Goal: Transaction & Acquisition: Purchase product/service

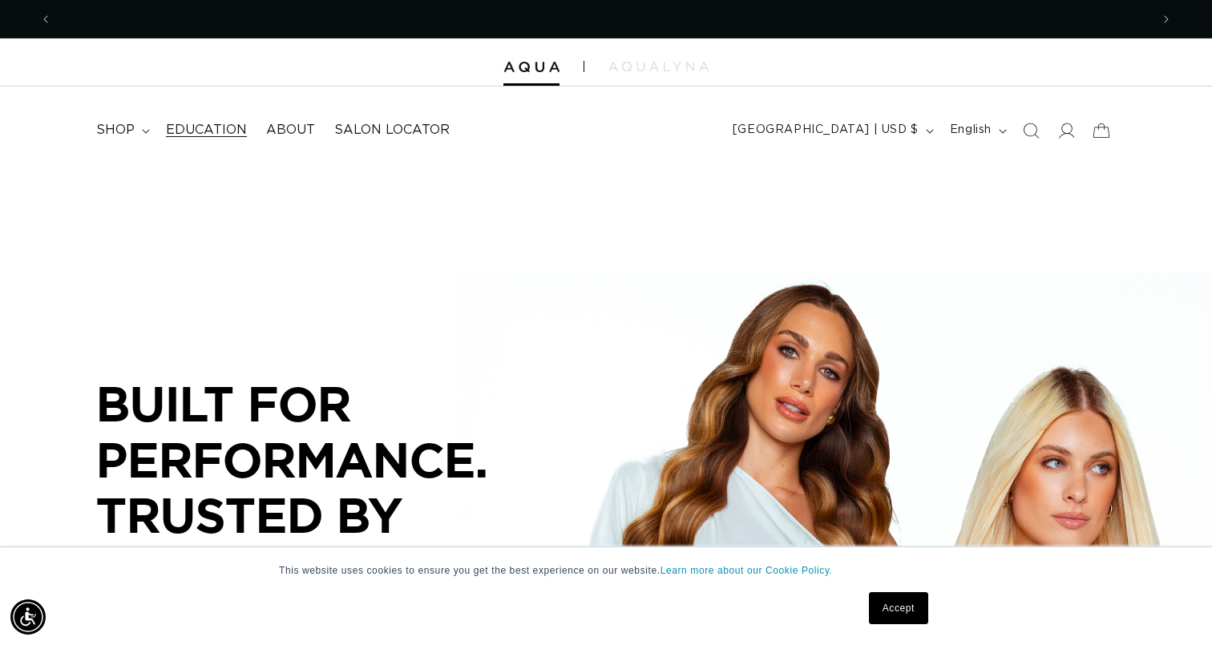
scroll to position [0, 1098]
click at [135, 123] on summary "shop" at bounding box center [122, 130] width 70 height 36
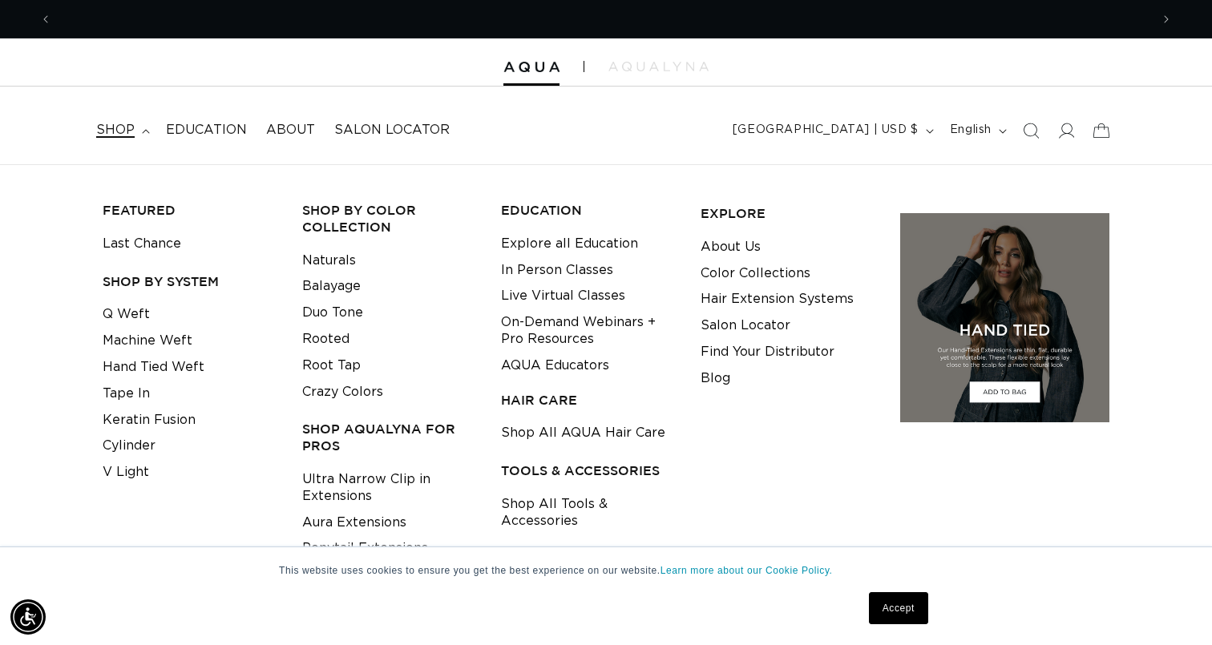
scroll to position [0, 2196]
click at [137, 239] on link "Last Chance" at bounding box center [142, 244] width 79 height 26
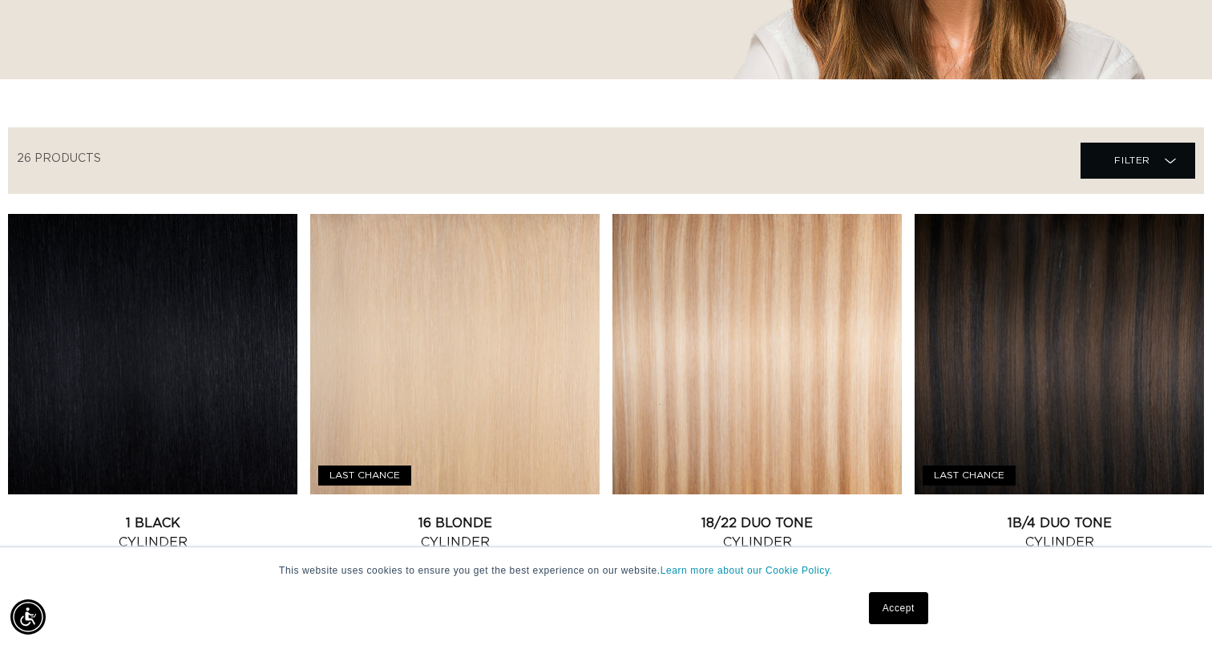
scroll to position [0, 1098]
click at [895, 610] on link "Accept" at bounding box center [898, 608] width 59 height 32
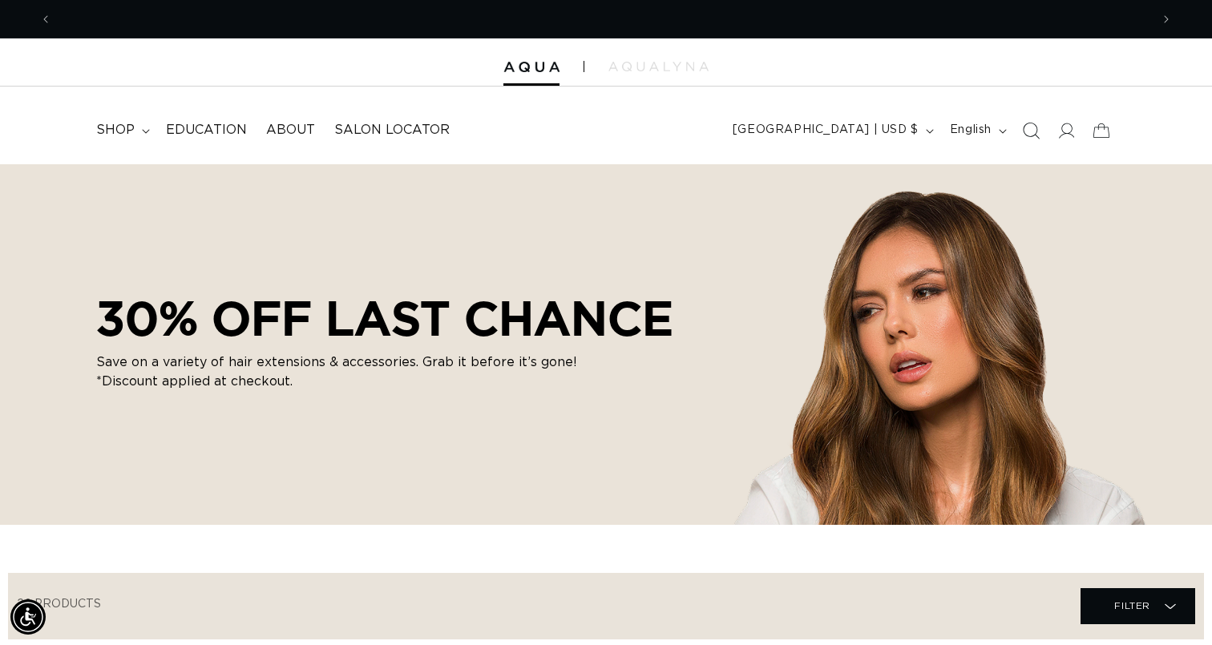
click at [1033, 126] on icon "Search" at bounding box center [1030, 130] width 17 height 17
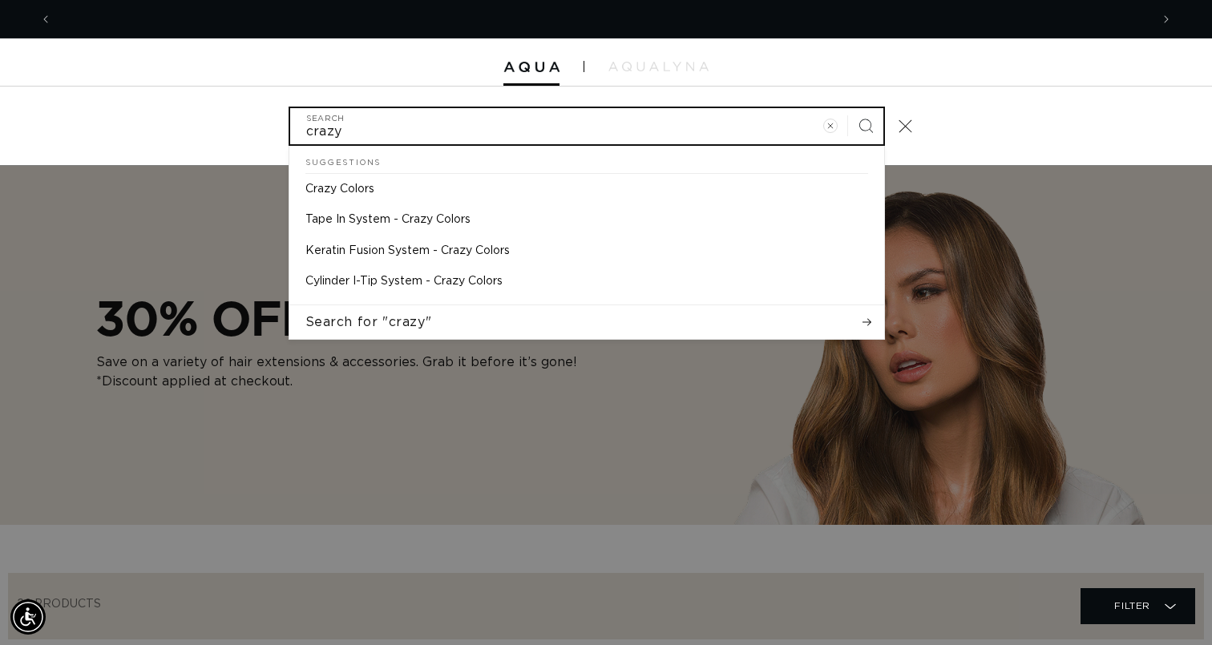
scroll to position [0, 0]
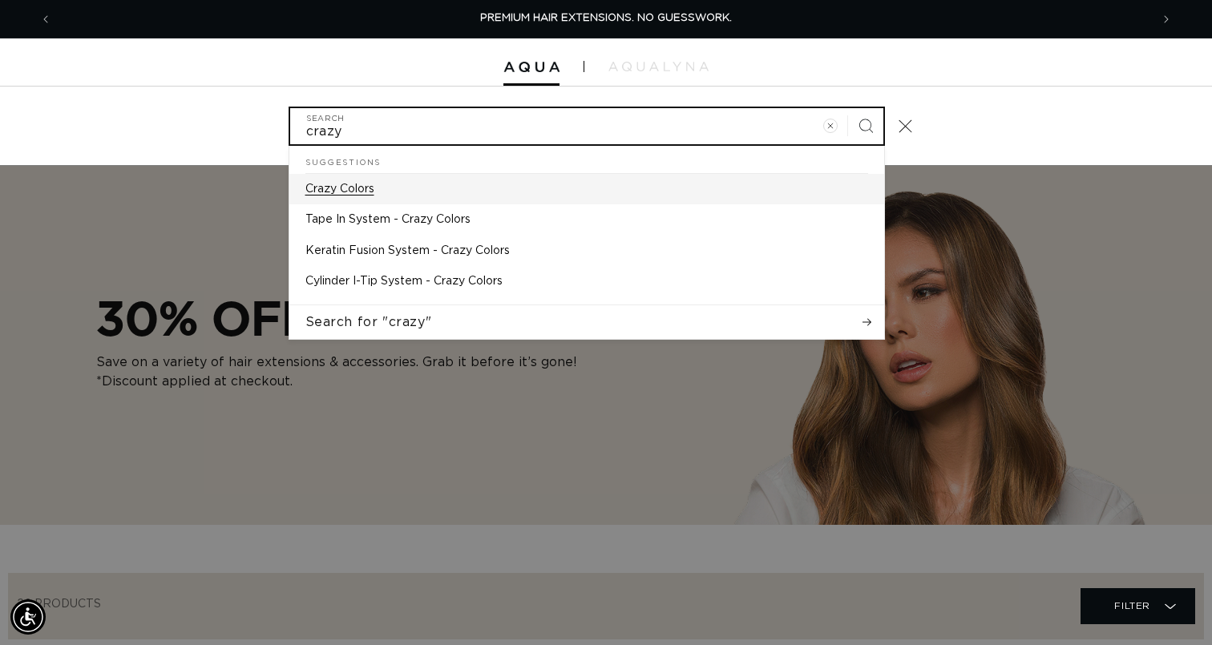
type input "crazy"
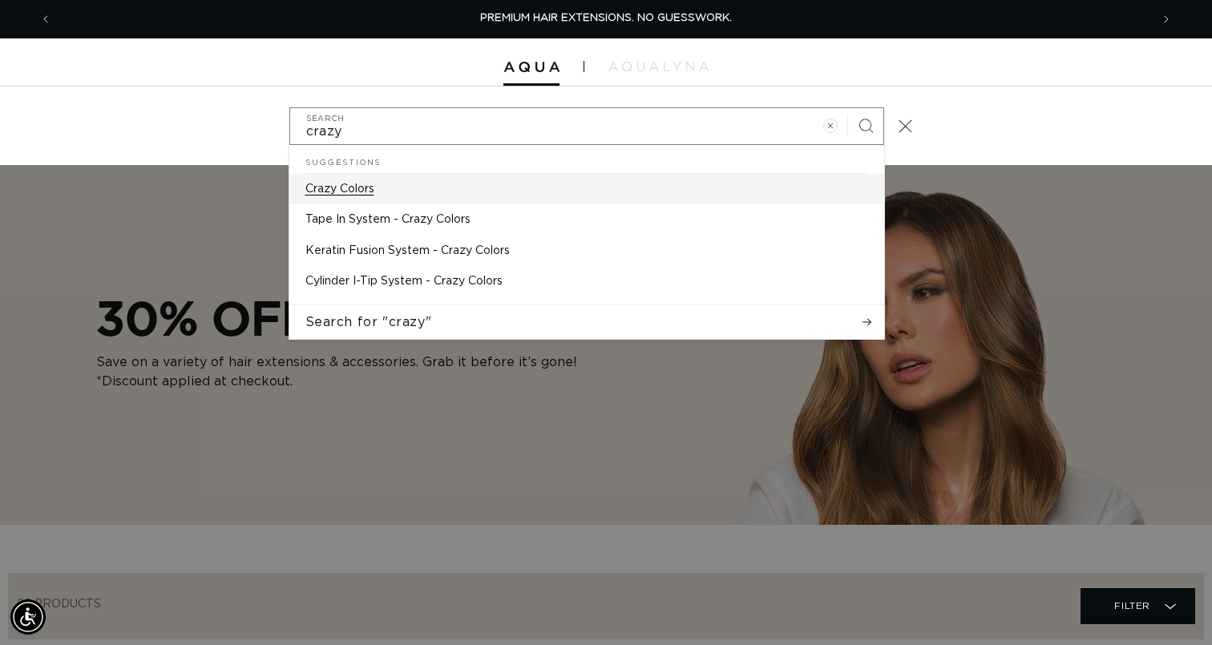
click at [637, 184] on link "Crazy Colors" at bounding box center [586, 189] width 595 height 30
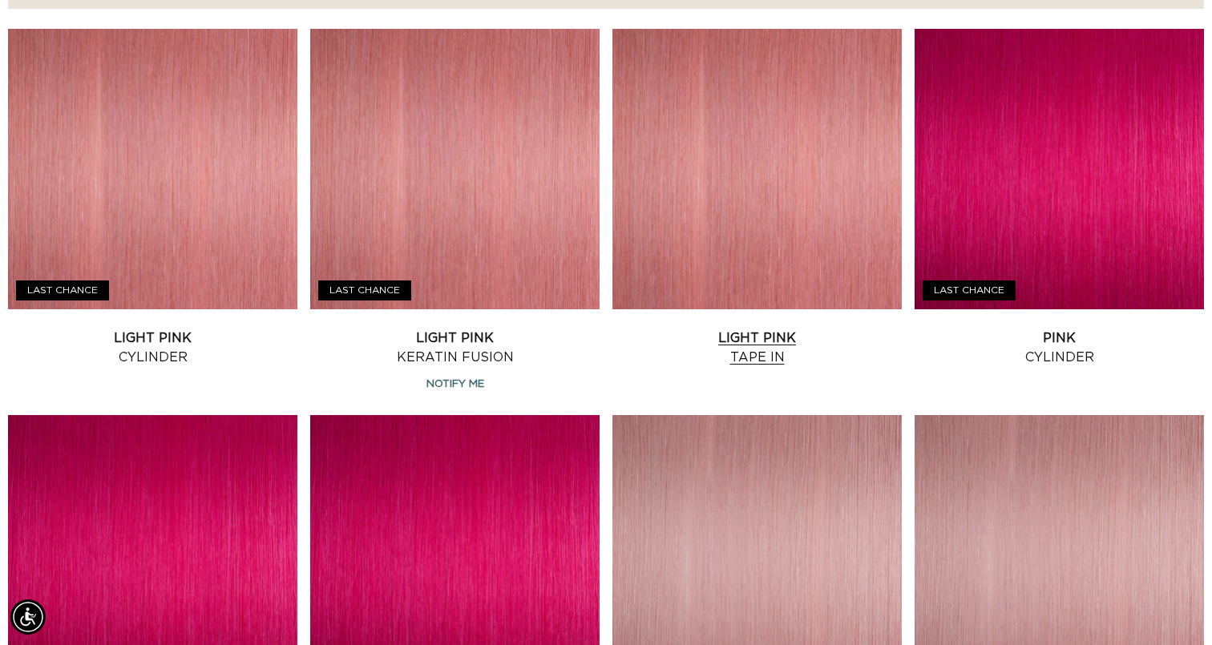
scroll to position [0, 1098]
click at [430, 329] on link "Light Pink Keratin Fusion" at bounding box center [454, 348] width 289 height 38
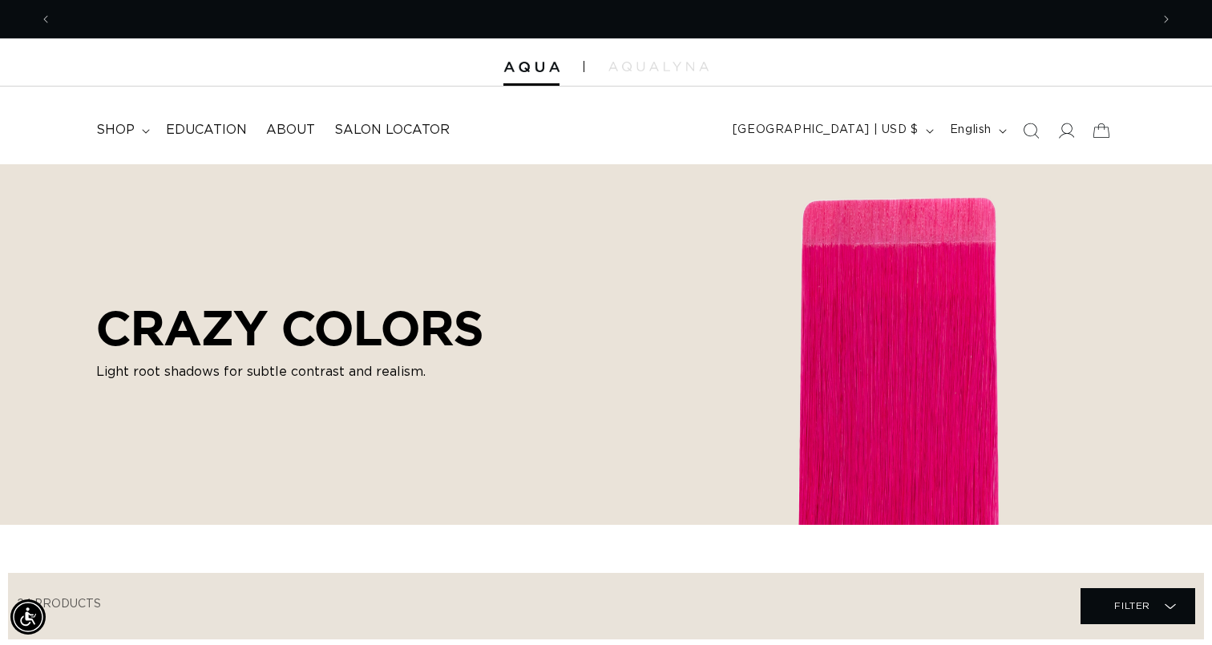
scroll to position [0, 0]
click at [115, 128] on span "shop" at bounding box center [115, 130] width 38 height 17
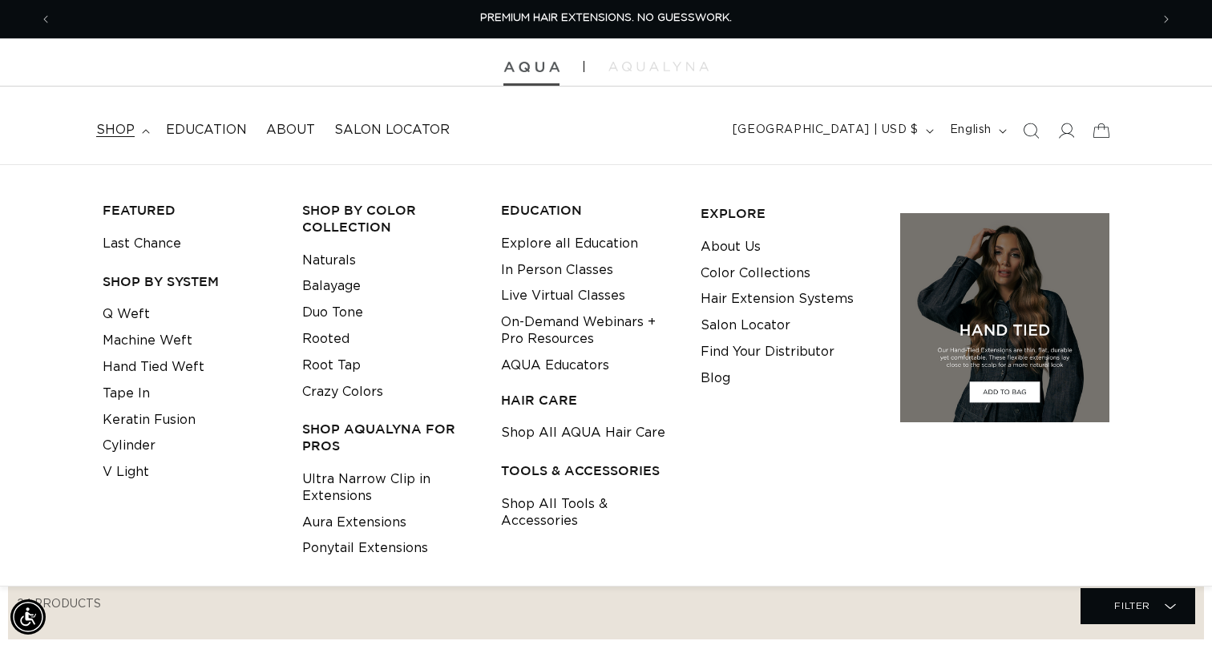
click at [523, 70] on img at bounding box center [531, 67] width 56 height 11
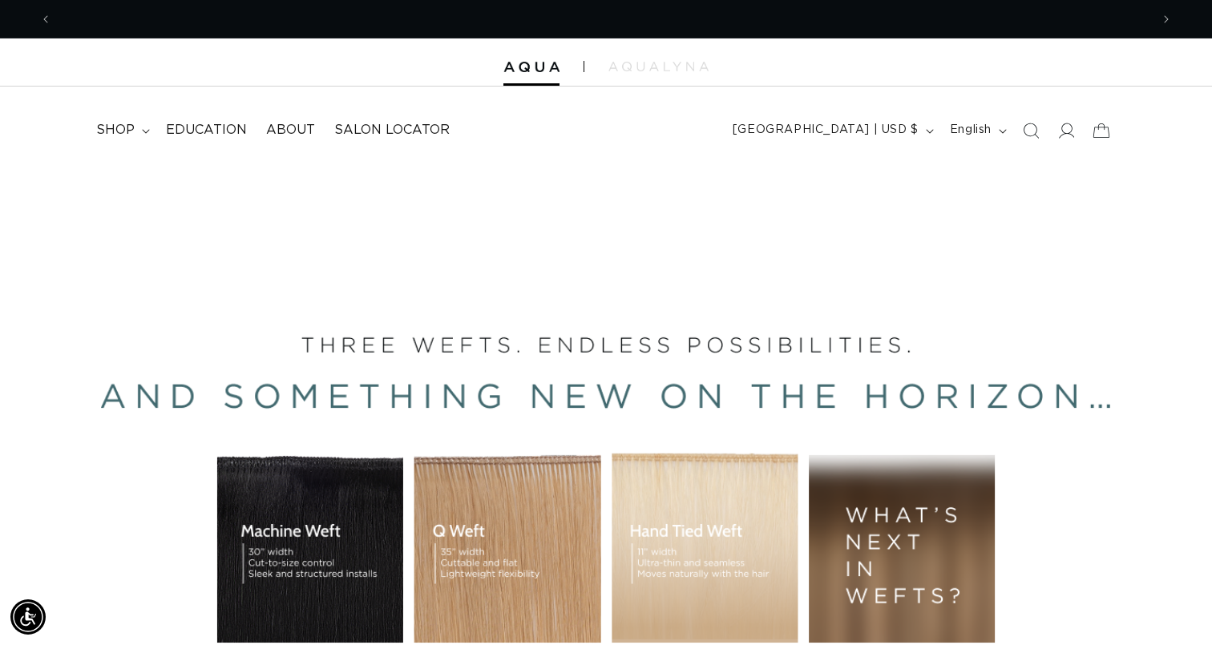
scroll to position [0, 2196]
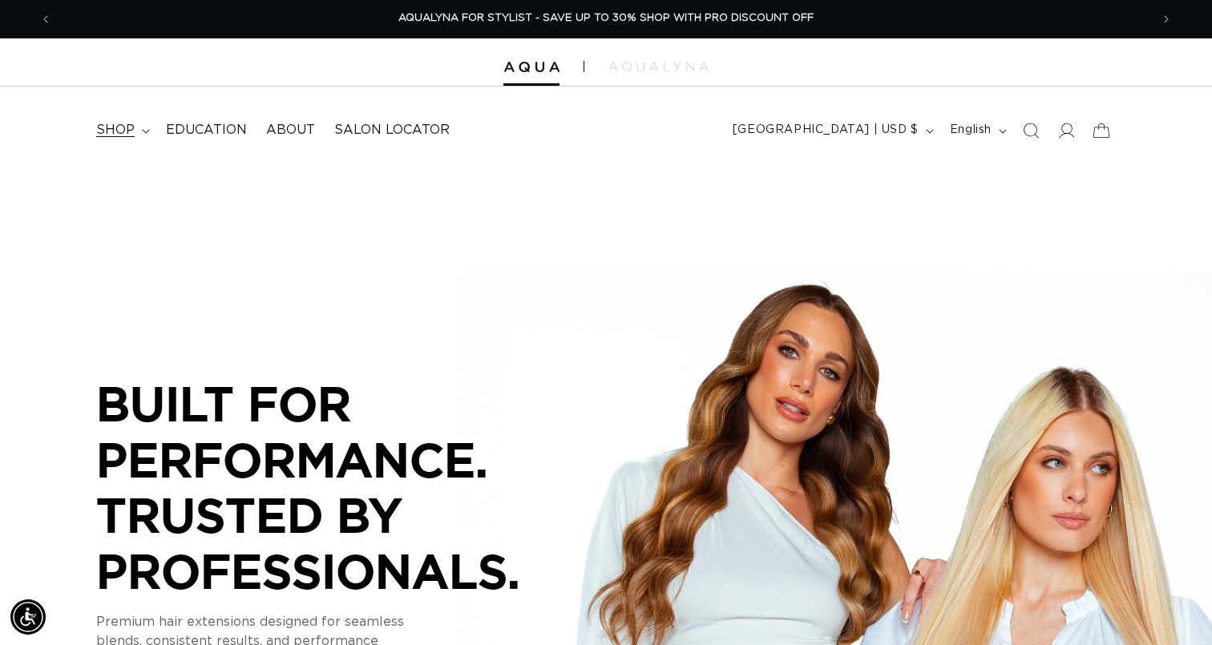
click at [112, 128] on span "shop" at bounding box center [115, 130] width 38 height 17
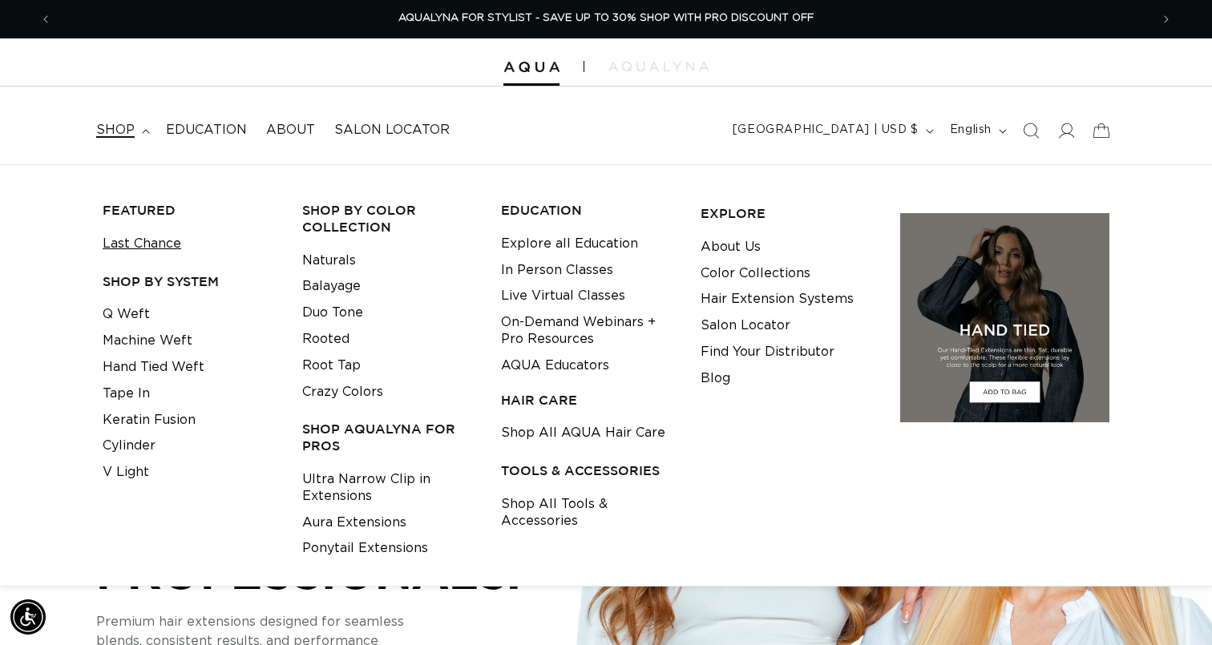
click at [161, 238] on link "Last Chance" at bounding box center [142, 244] width 79 height 26
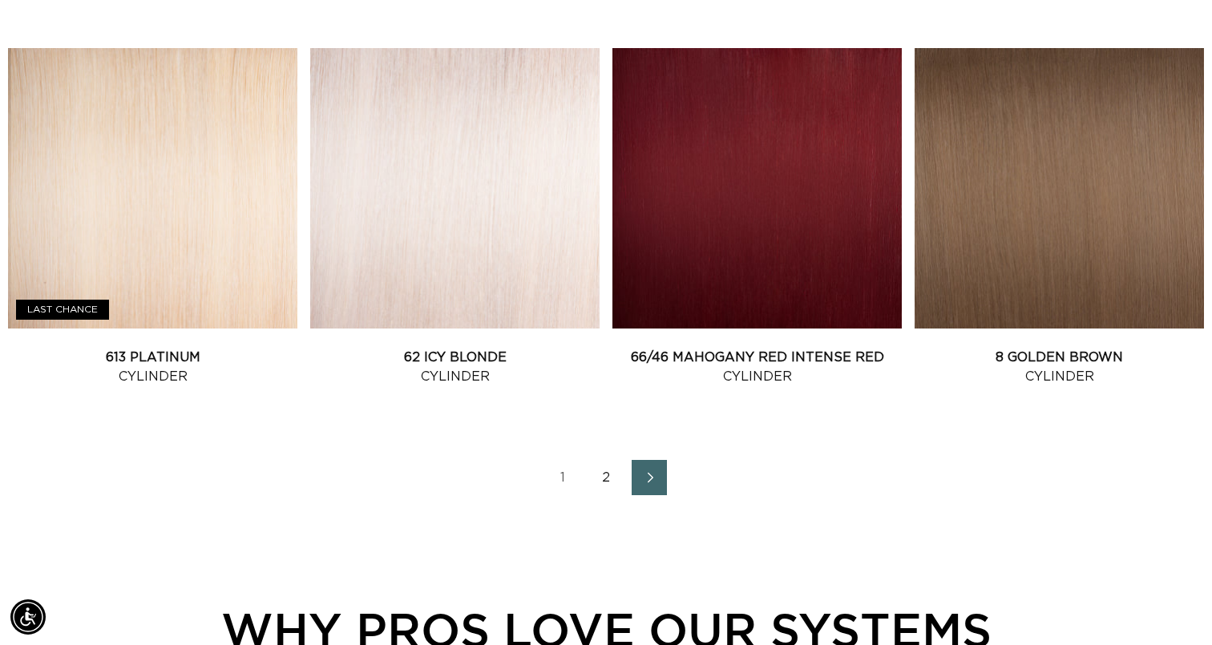
click at [641, 482] on icon "Next page" at bounding box center [650, 477] width 21 height 11
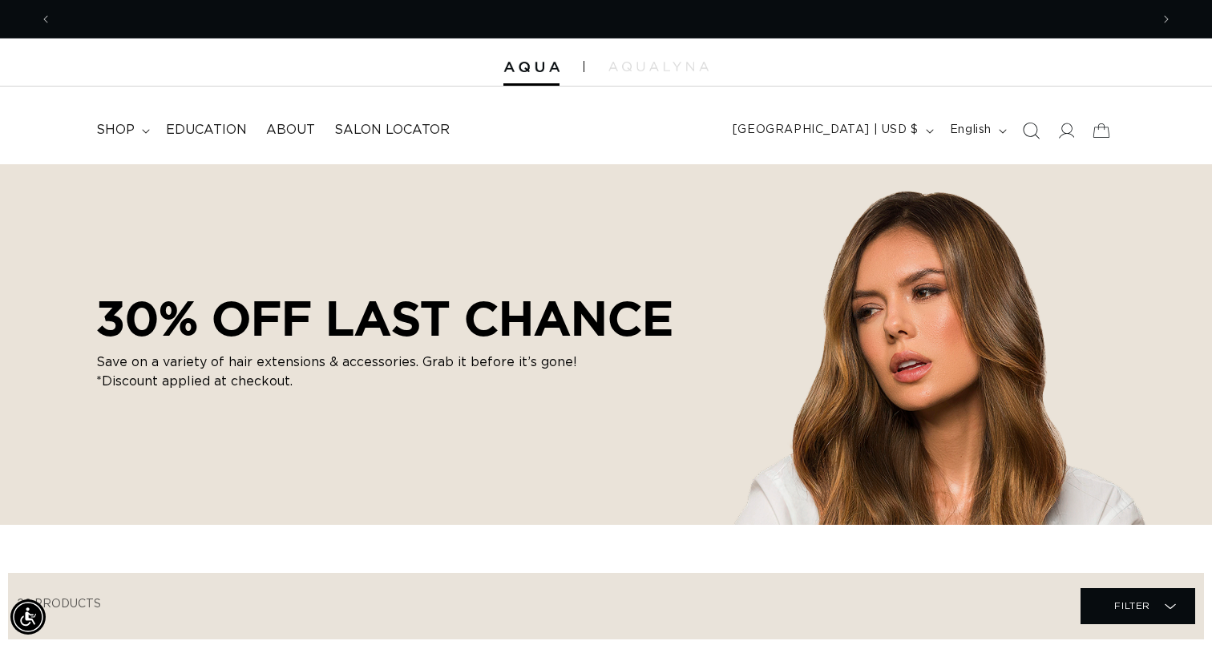
scroll to position [0, 2196]
click at [1031, 127] on icon "Search" at bounding box center [1030, 130] width 17 height 17
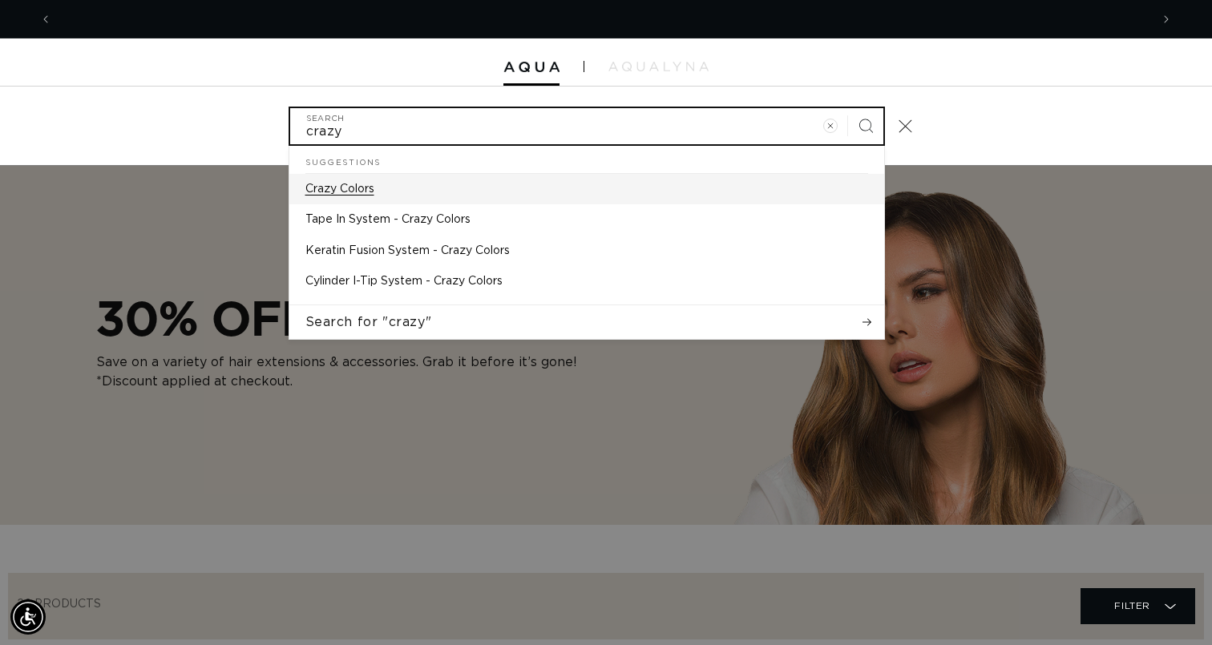
scroll to position [0, 0]
type input "crazy"
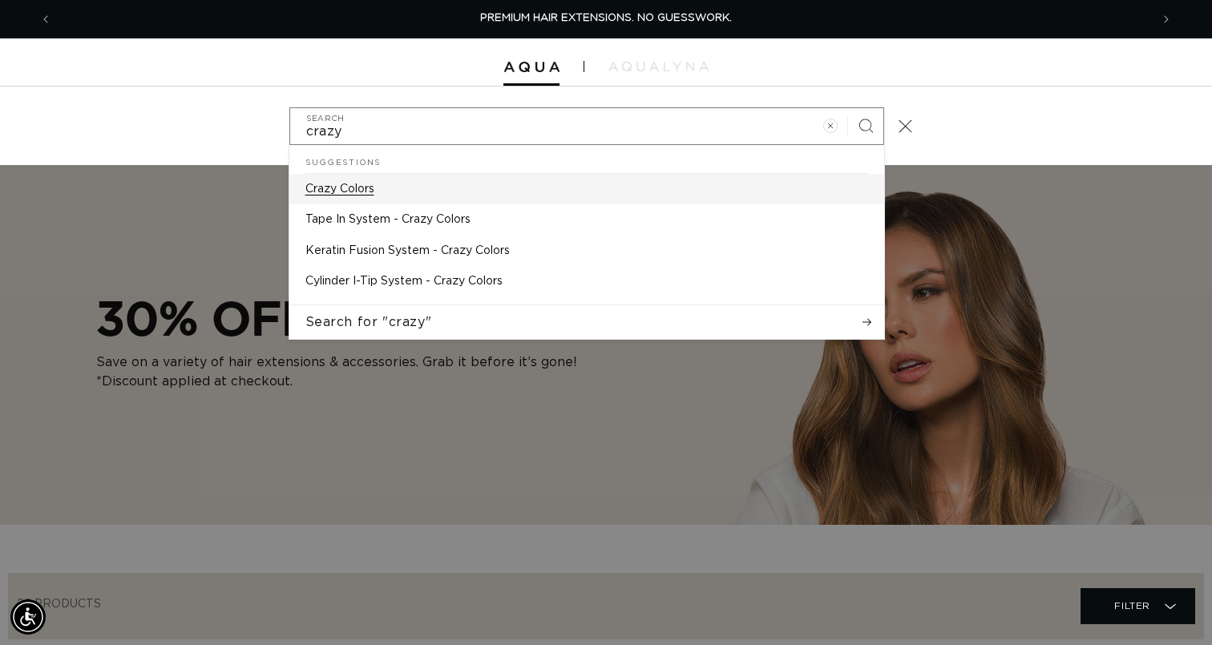
click at [721, 185] on link "Crazy Colors" at bounding box center [586, 189] width 595 height 30
